Goal: Find specific page/section: Find specific page/section

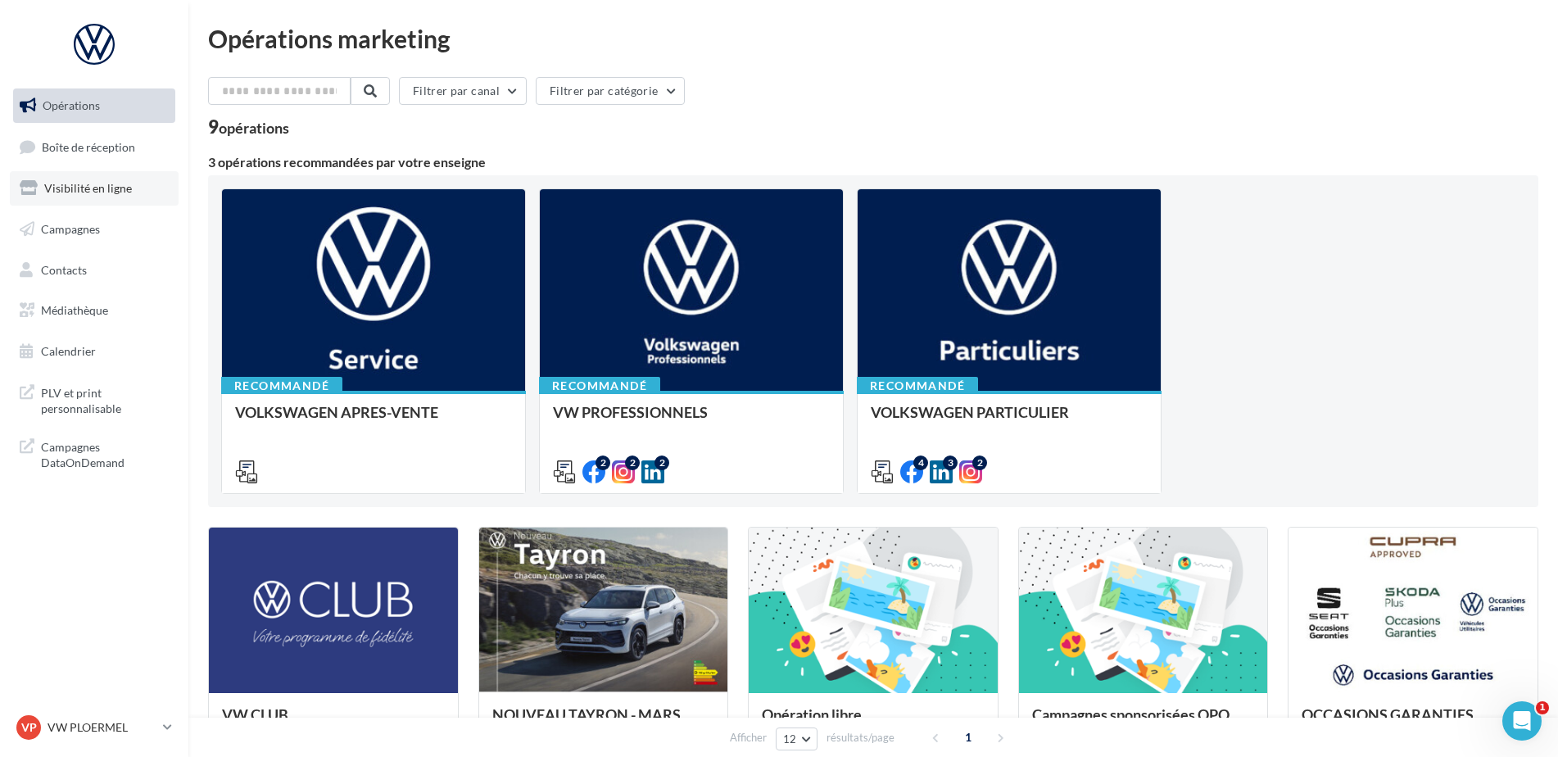
click at [89, 192] on span "Visibilité en ligne" at bounding box center [88, 188] width 88 height 14
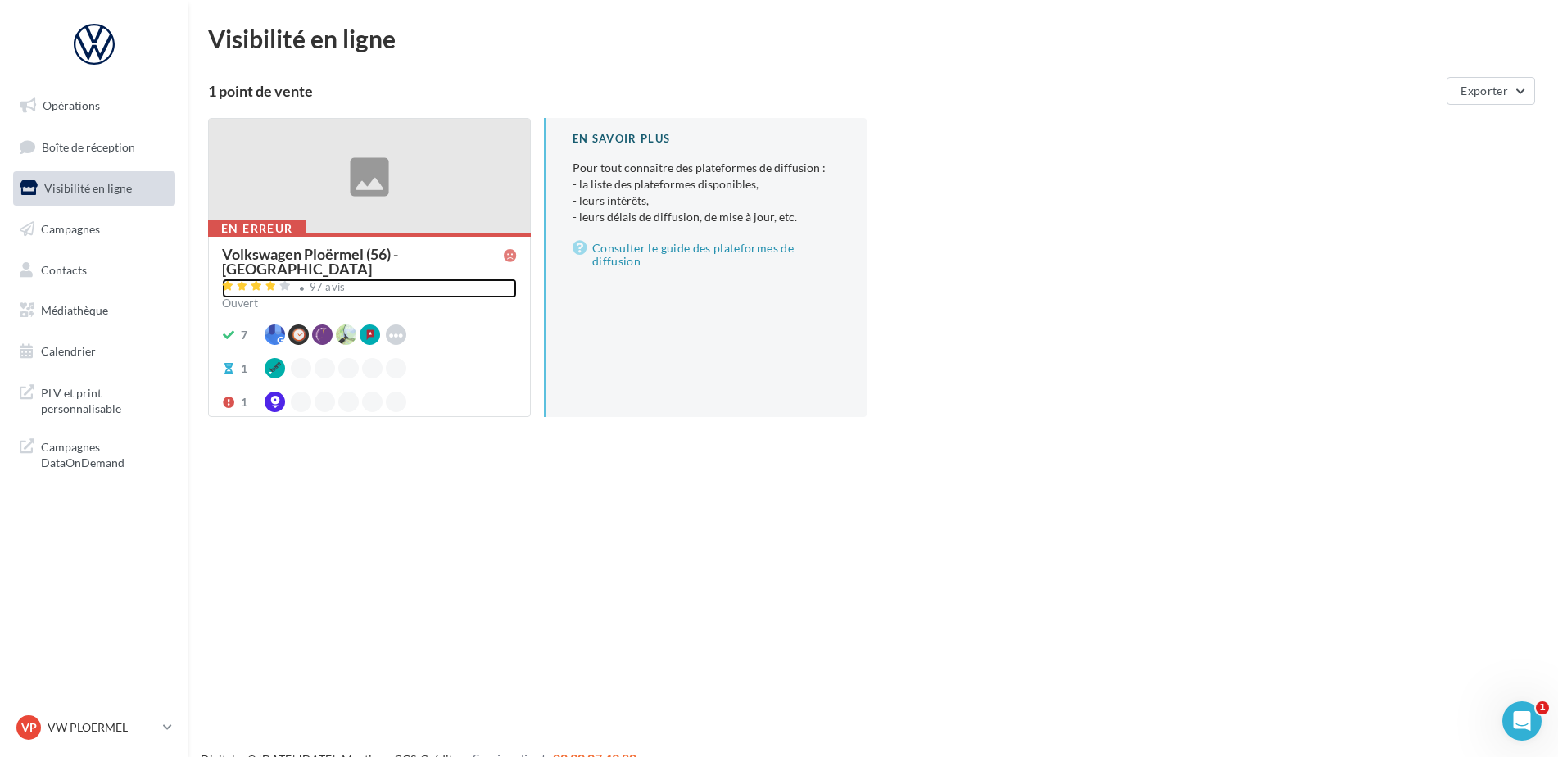
click at [321, 278] on div "97 avis" at bounding box center [369, 288] width 295 height 20
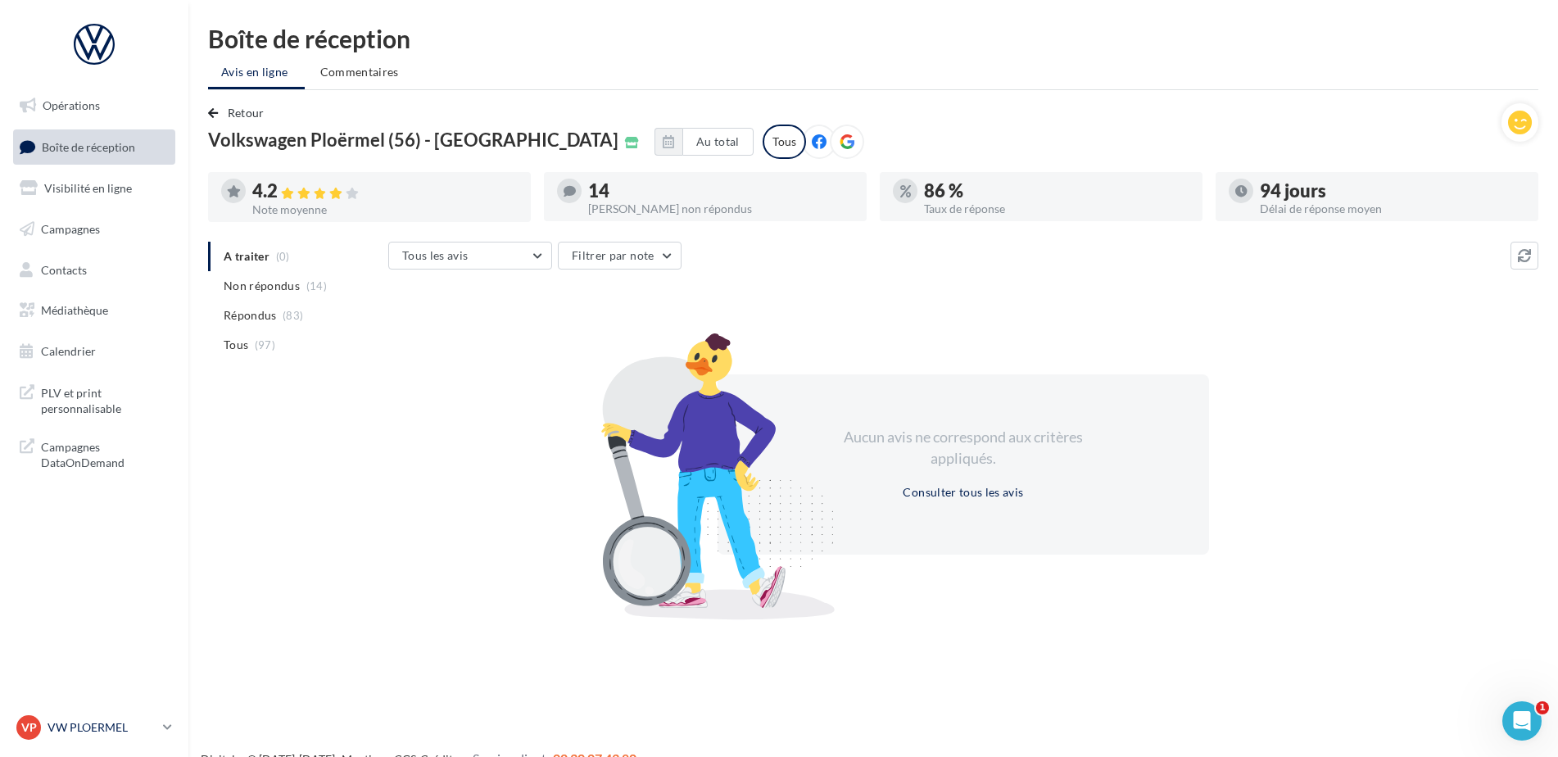
click at [68, 717] on div "VP VW PLOERMEL vw-pita-56803" at bounding box center [86, 727] width 140 height 25
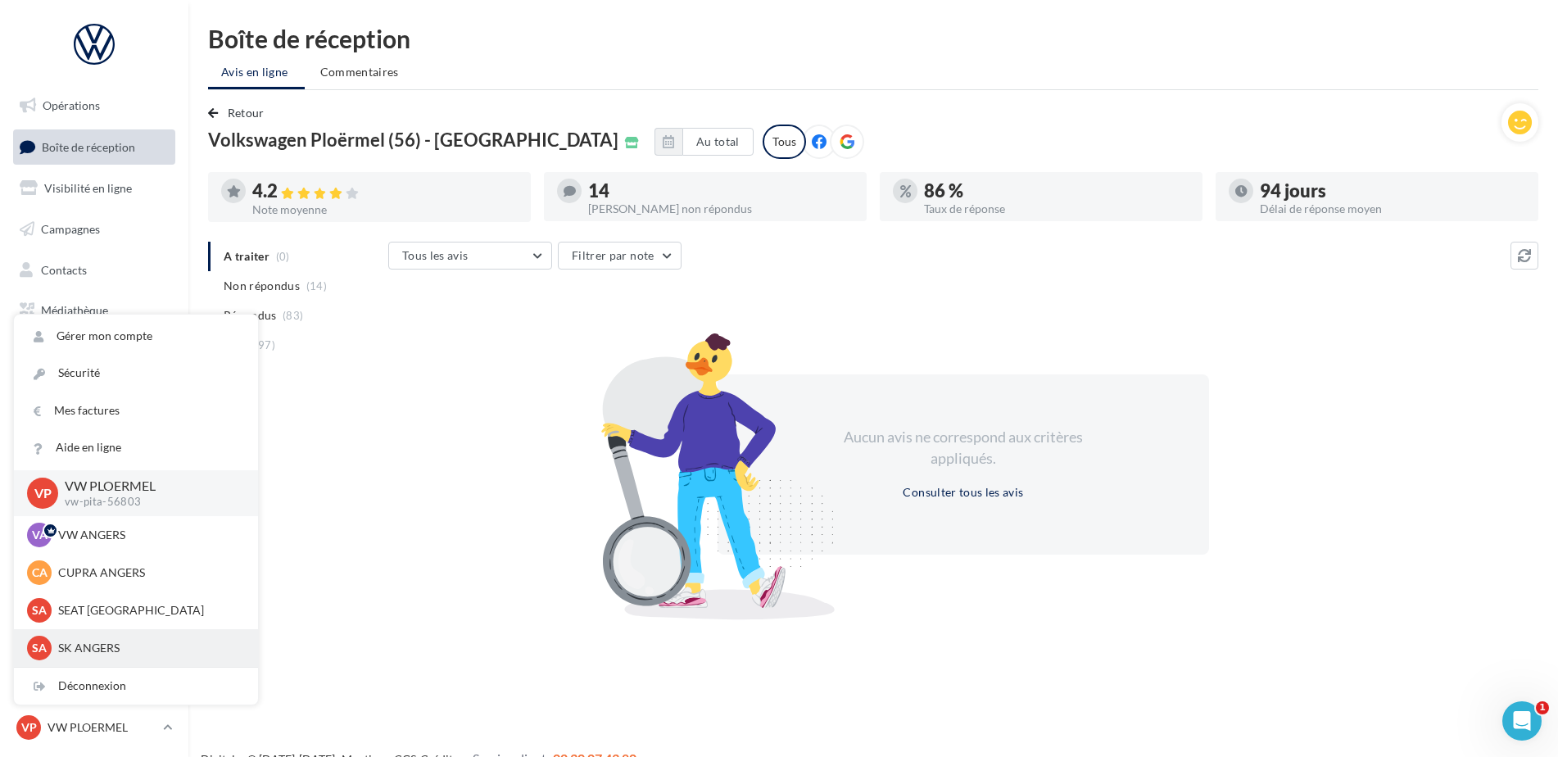
scroll to position [151, 0]
click at [87, 645] on p "VW QUESTEMBERT" at bounding box center [148, 648] width 180 height 16
